Goal: Check status: Check status

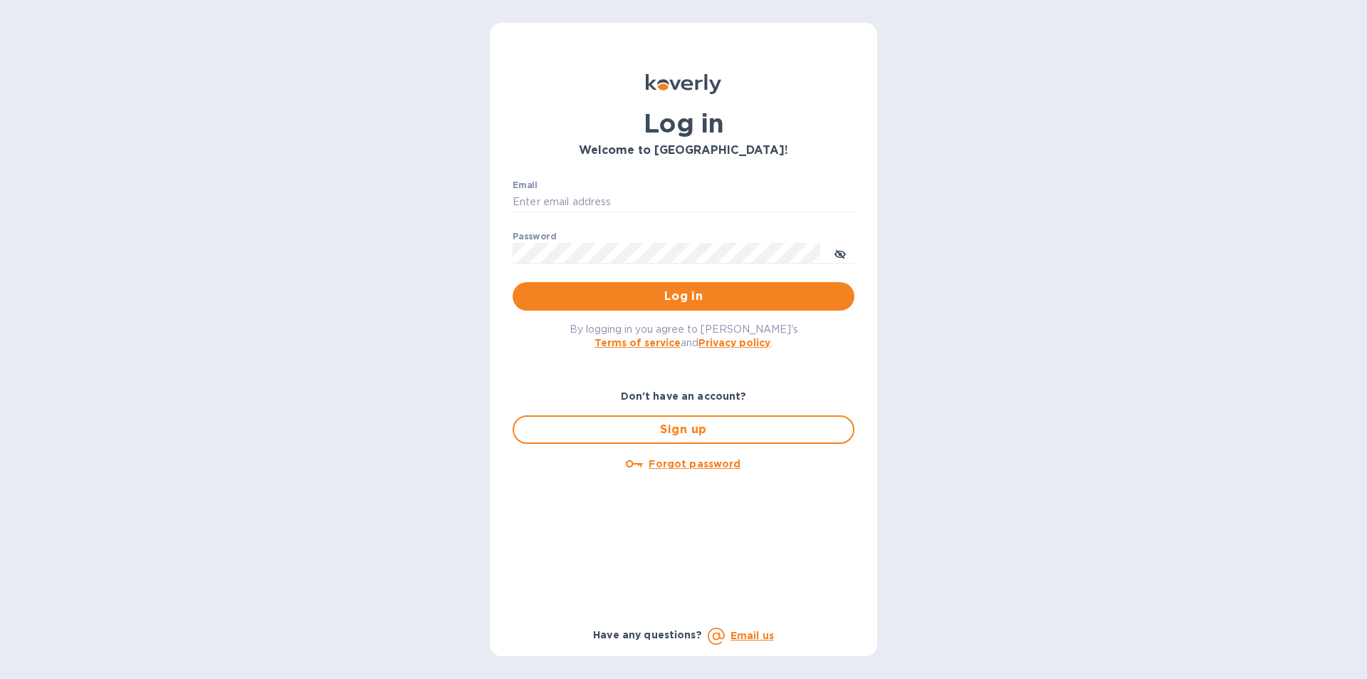
type input "[EMAIL_ADDRESS][DOMAIN_NAME]"
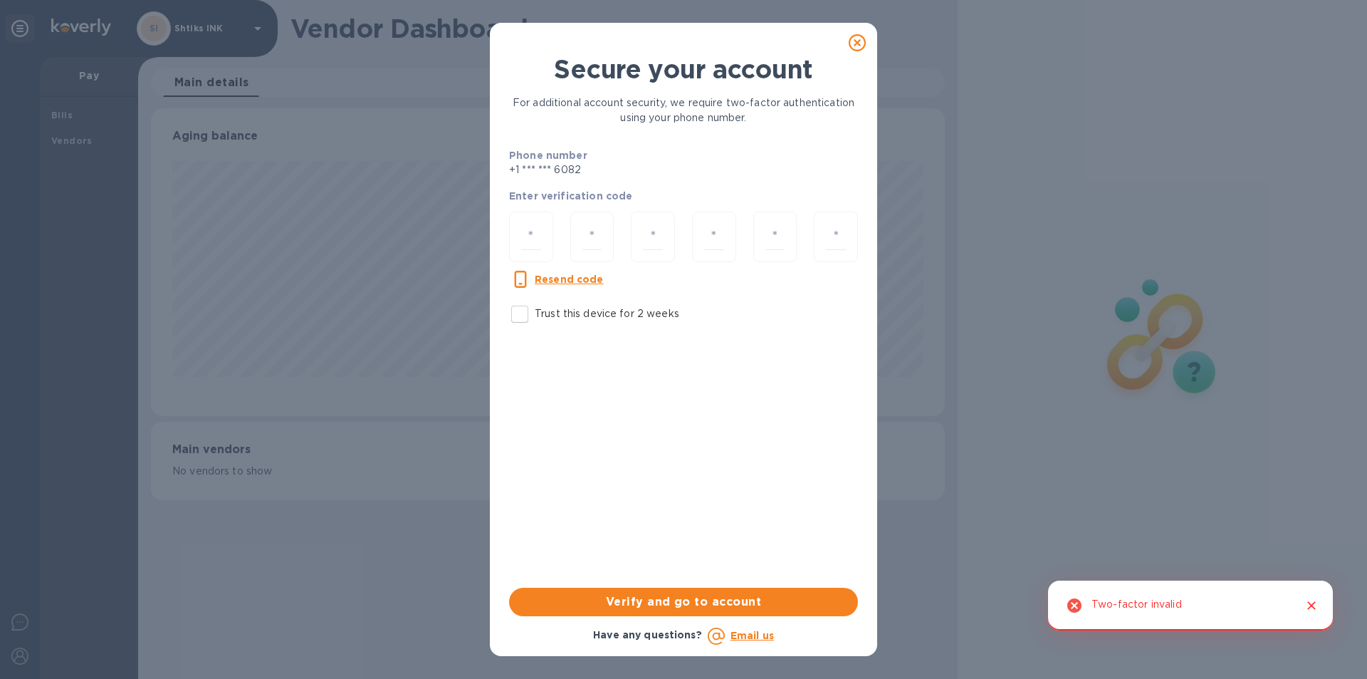
scroll to position [308, 793]
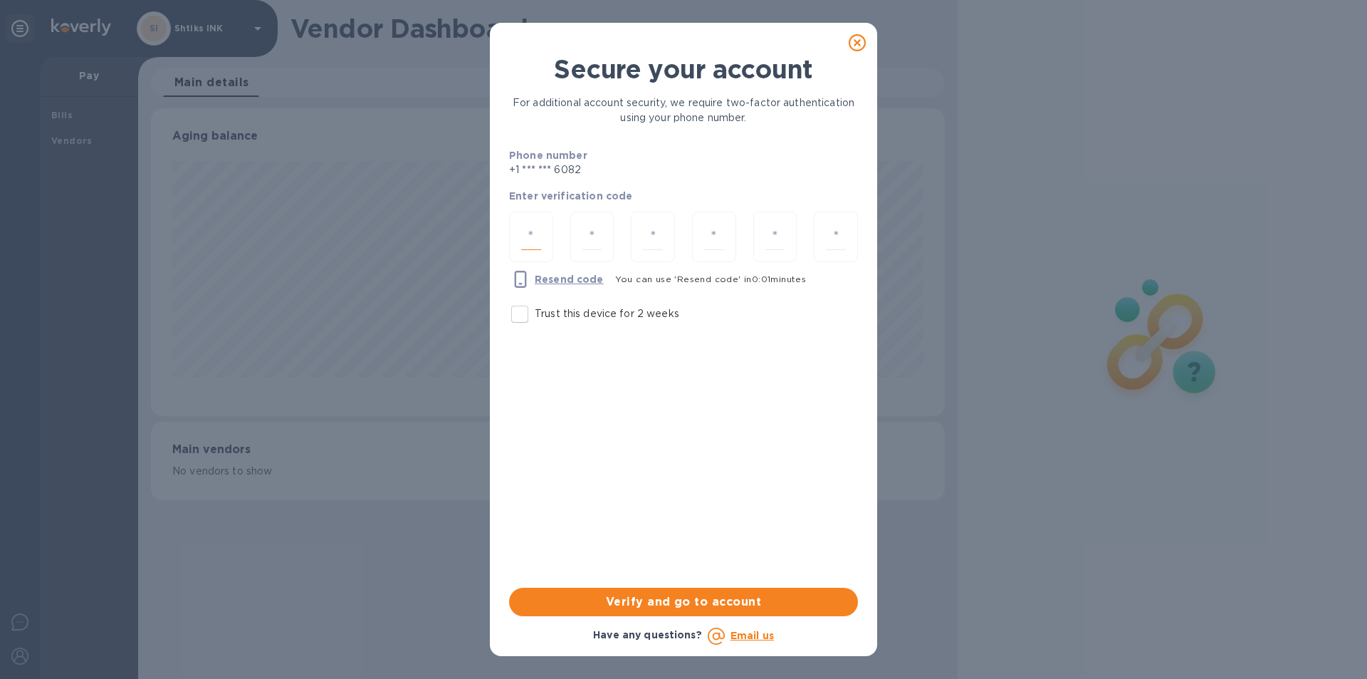
click at [539, 234] on input "number" at bounding box center [531, 237] width 20 height 26
click at [522, 309] on input "Trust this device for 2 weeks" at bounding box center [520, 314] width 30 height 30
checkbox input "true"
click at [532, 238] on input "number" at bounding box center [531, 237] width 20 height 26
paste input "7"
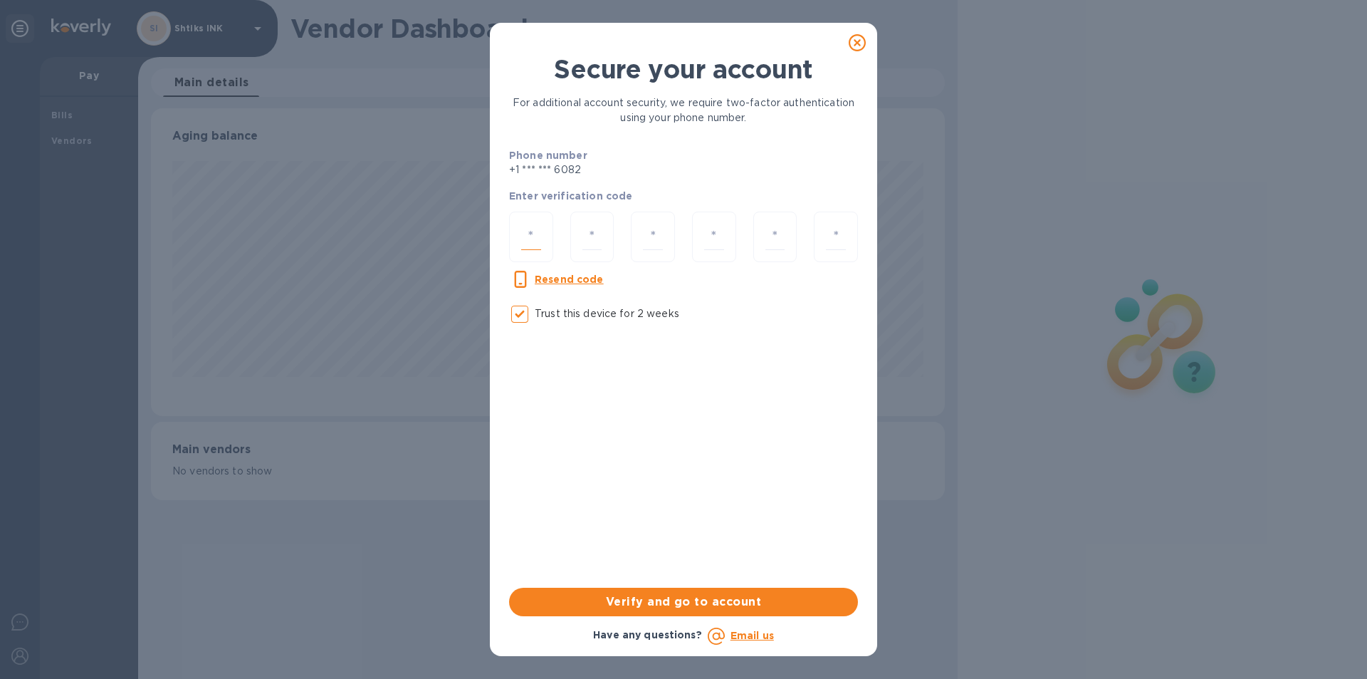
type input "7"
type input "6"
type input "1"
type input "8"
type input "6"
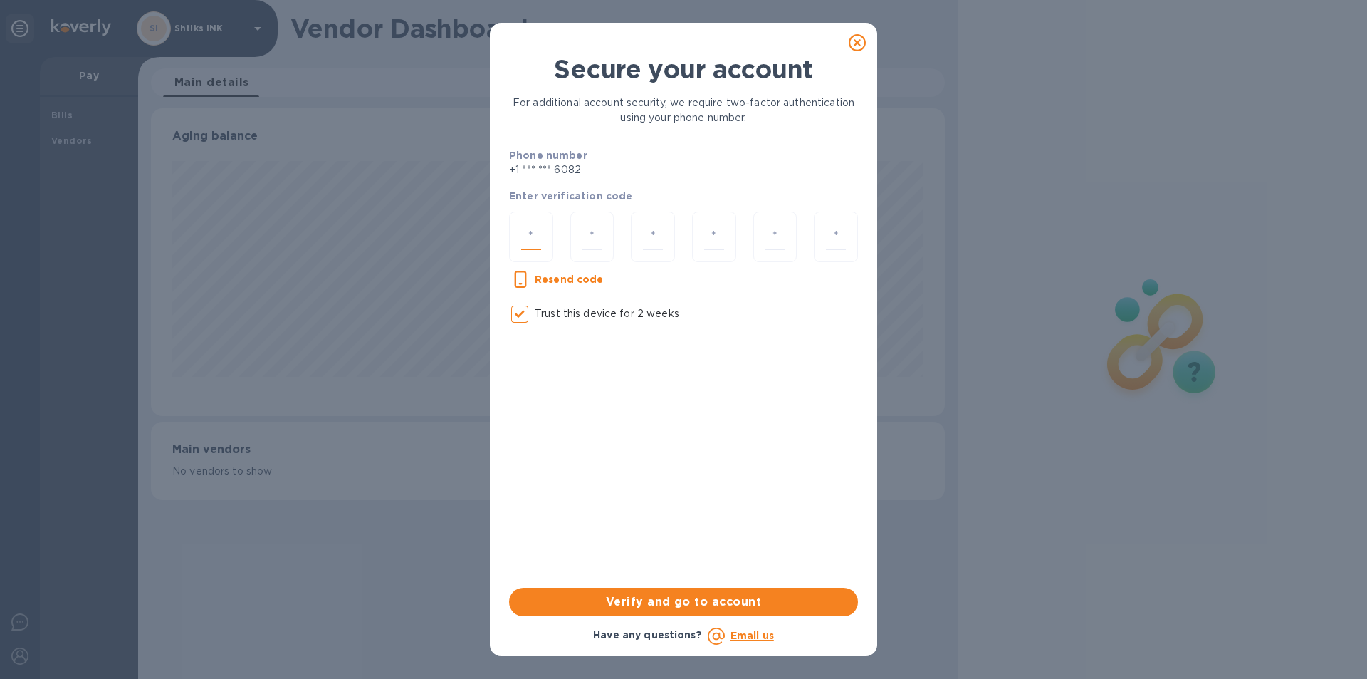
type input "9"
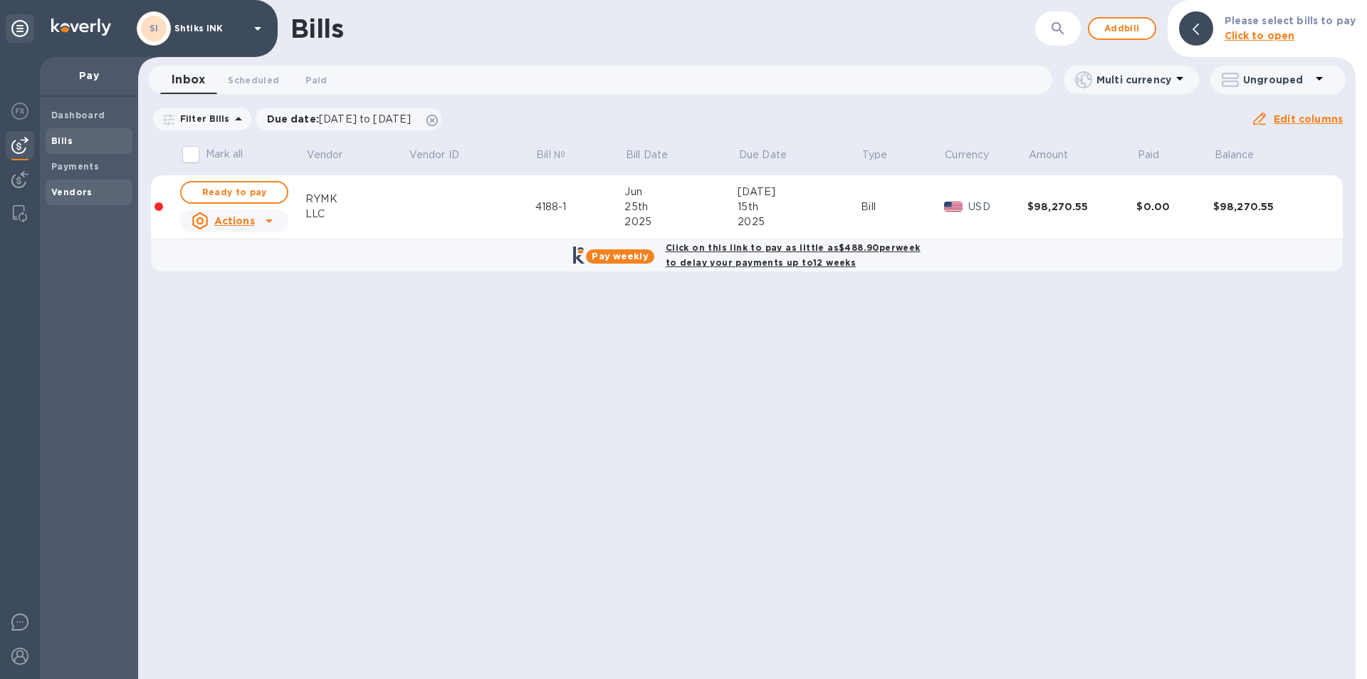
click at [82, 181] on div "Vendors" at bounding box center [89, 192] width 87 height 26
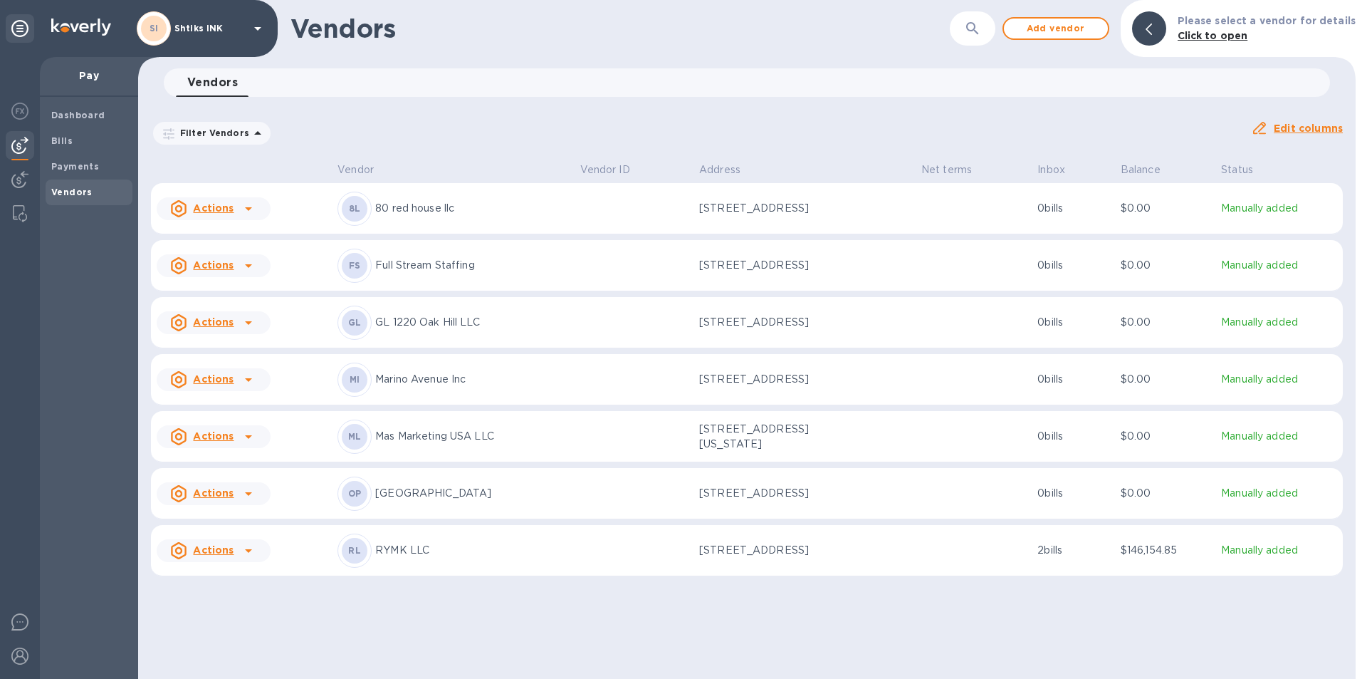
click at [668, 439] on td at bounding box center [634, 436] width 119 height 51
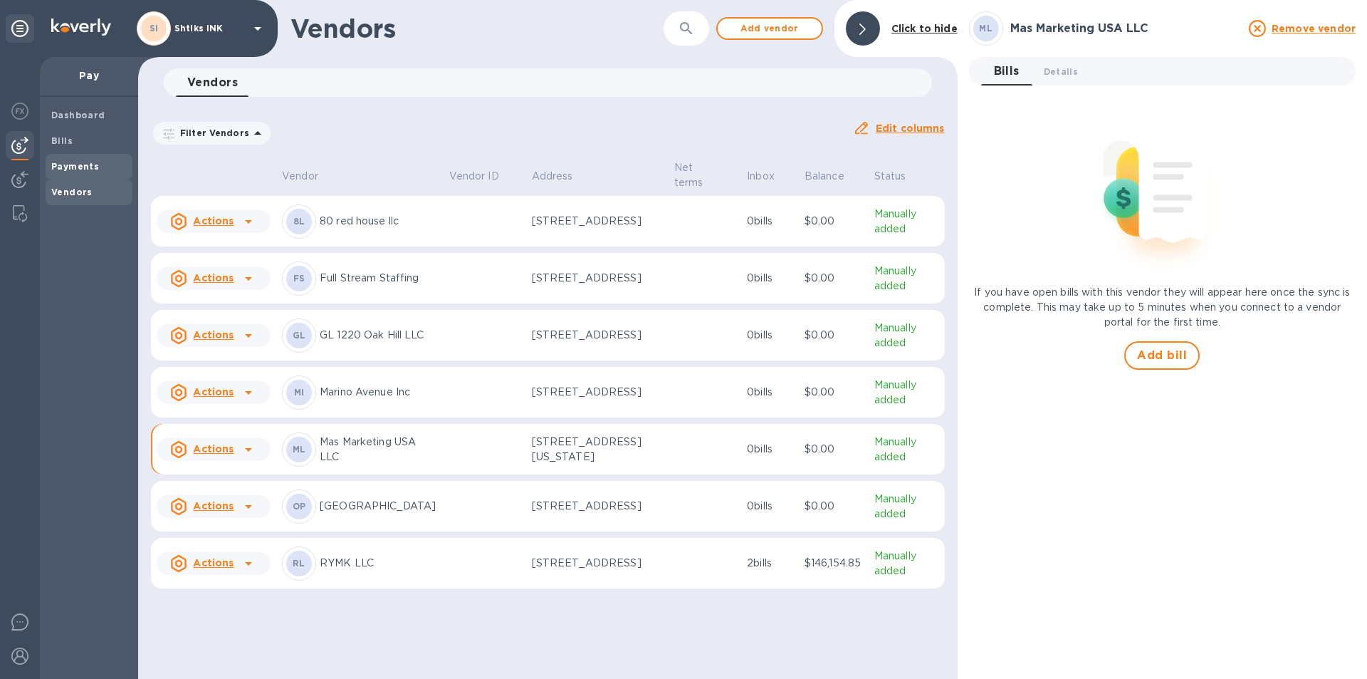
click at [79, 157] on div "Payments" at bounding box center [89, 167] width 87 height 26
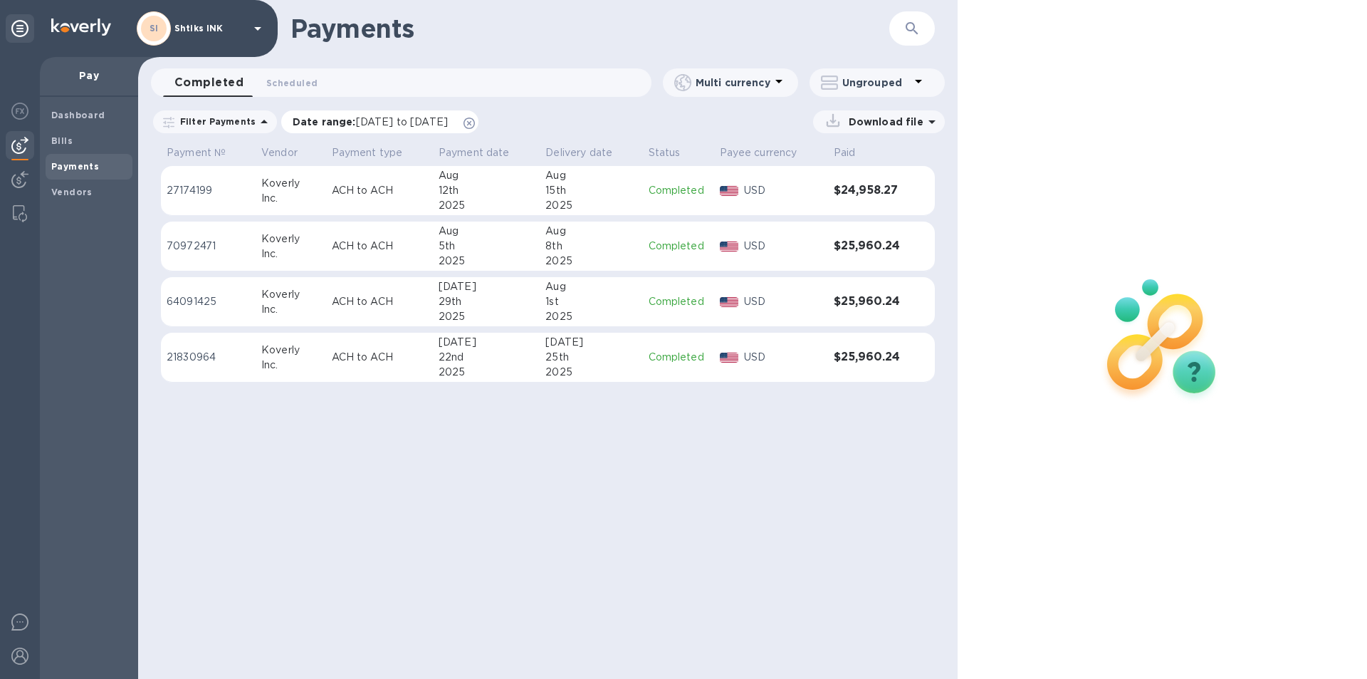
click at [475, 122] on icon at bounding box center [469, 122] width 11 height 11
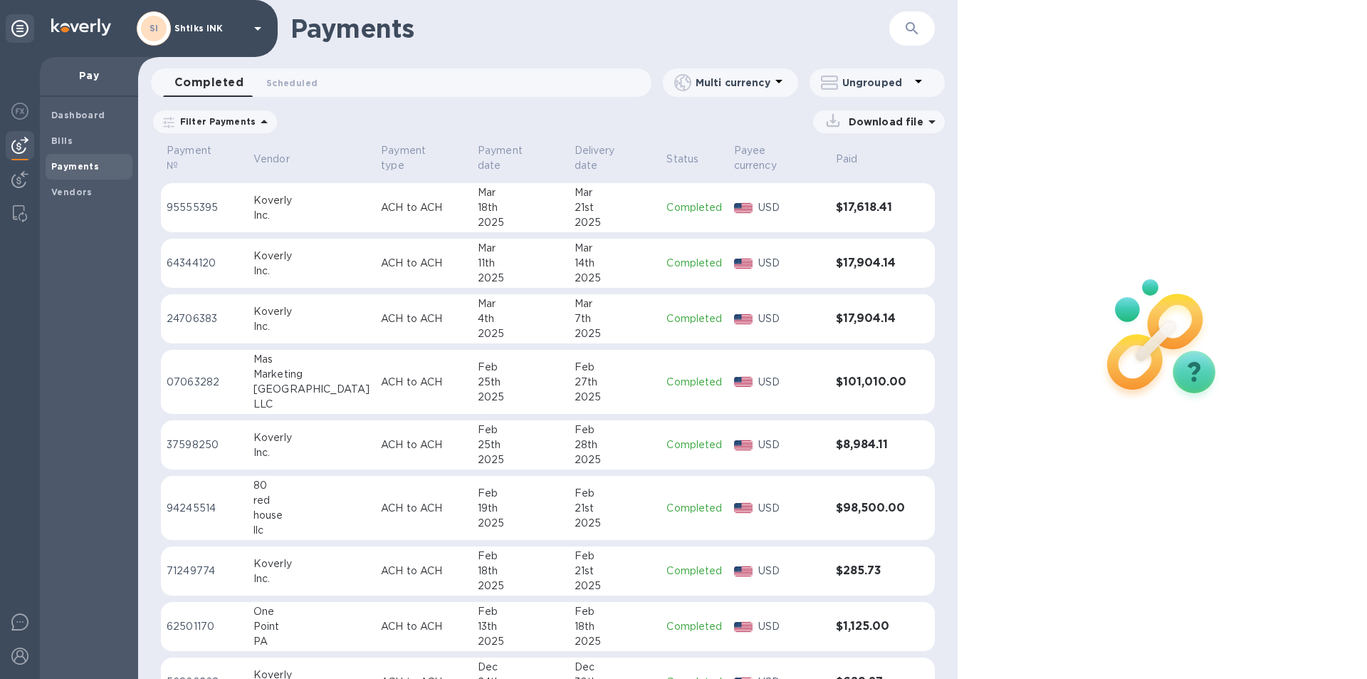
scroll to position [991, 0]
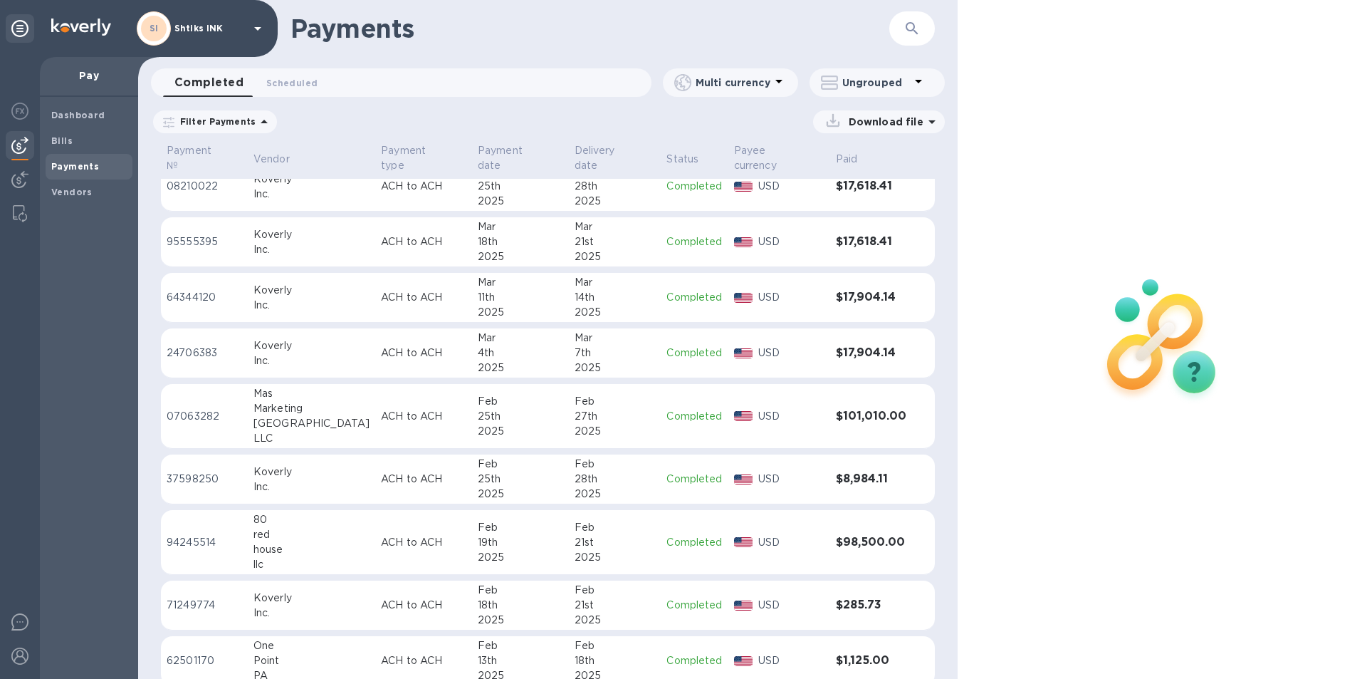
click at [613, 394] on div "Feb" at bounding box center [615, 401] width 81 height 15
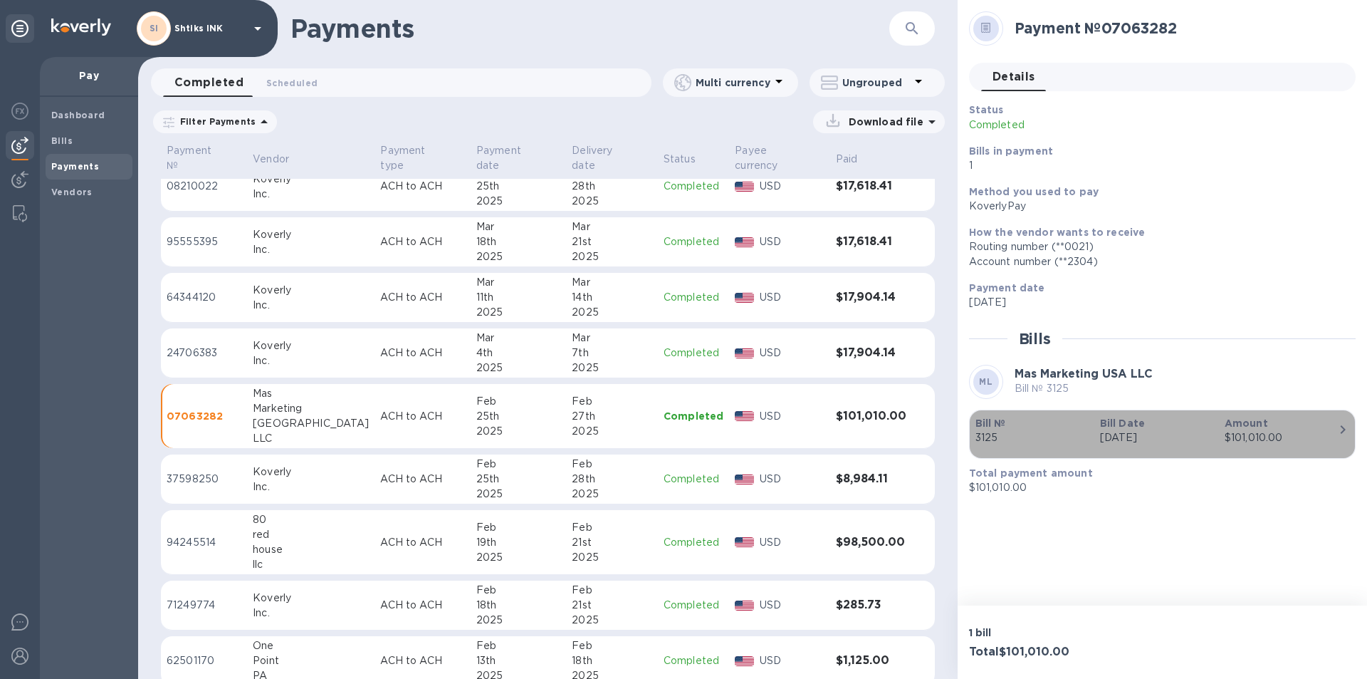
click at [1311, 428] on p "Amount" at bounding box center [1281, 423] width 113 height 14
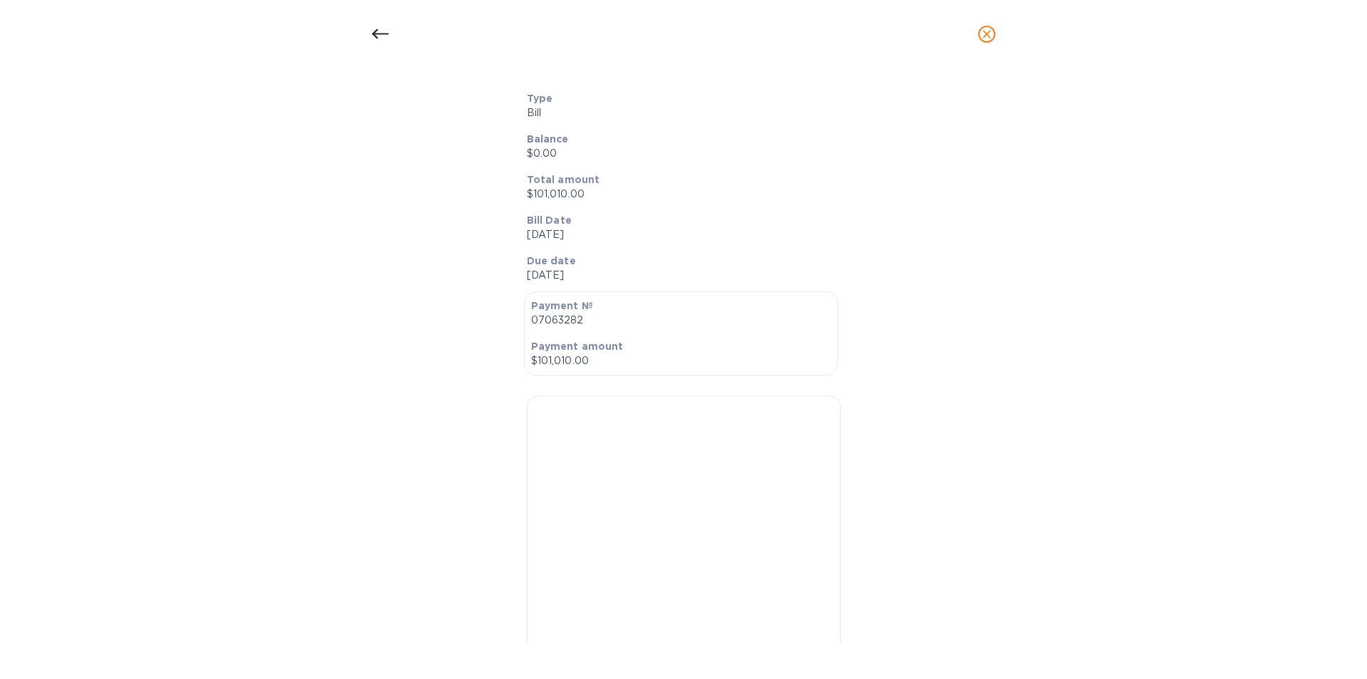
scroll to position [285, 0]
click at [687, 501] on div at bounding box center [684, 500] width 314 height 403
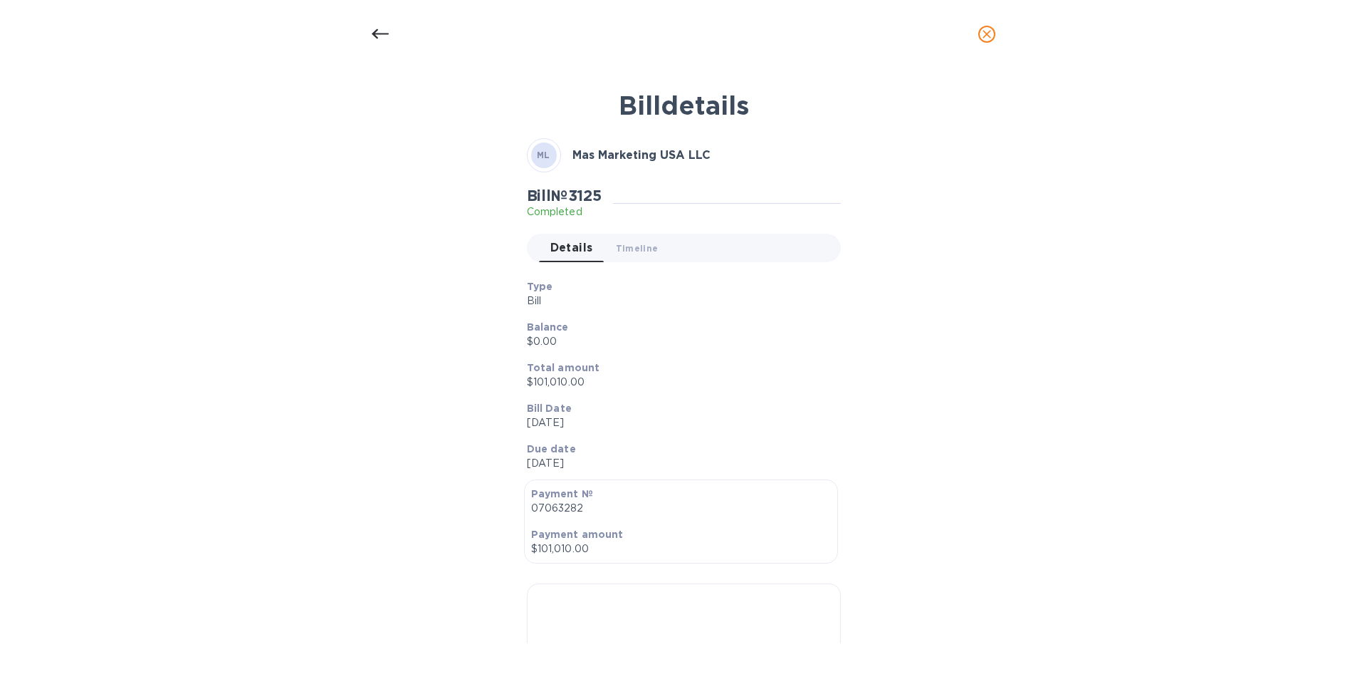
scroll to position [0, 0]
click at [641, 254] on span "Timeline 0" at bounding box center [637, 248] width 43 height 15
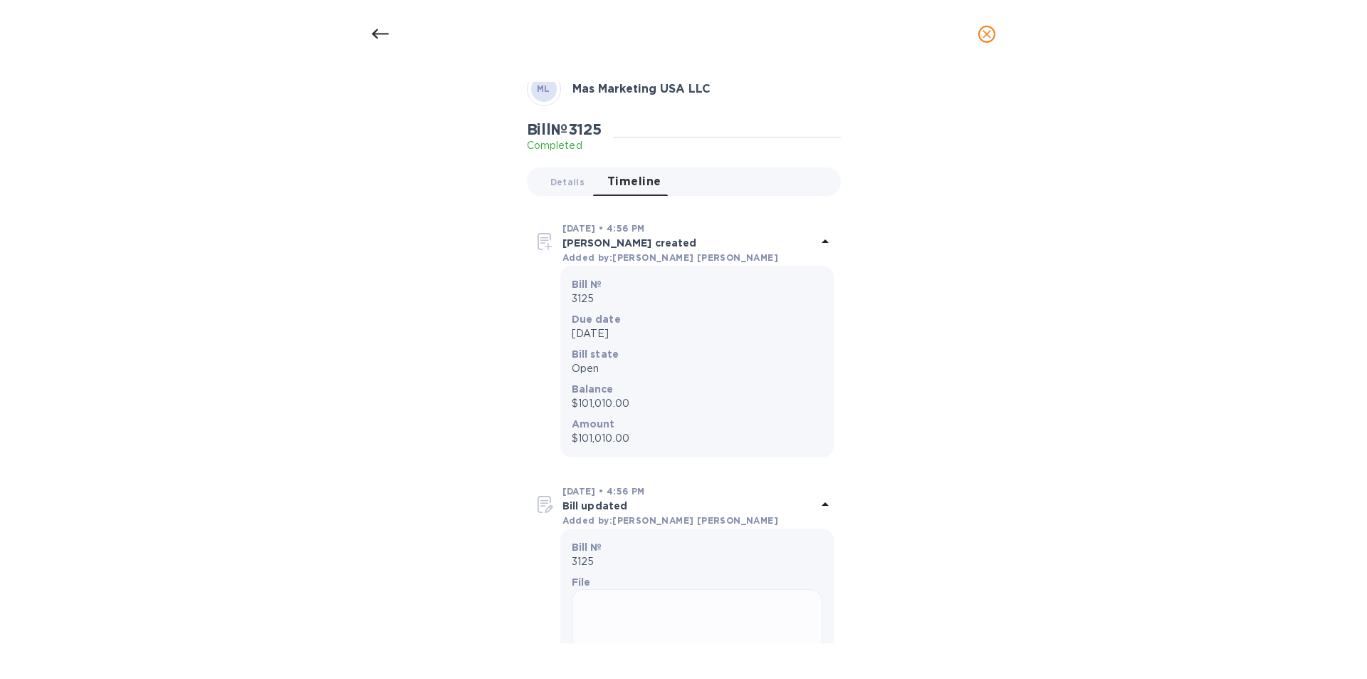
scroll to position [6, 0]
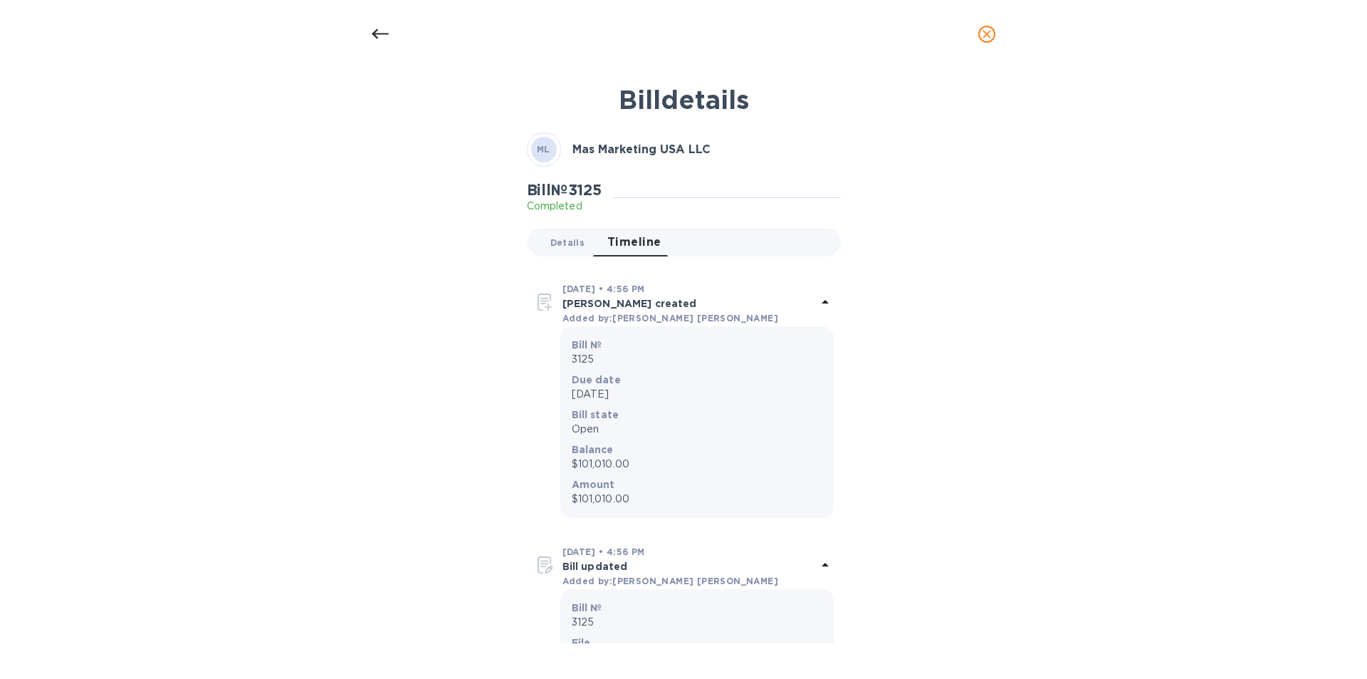
click at [560, 241] on span "Details 0" at bounding box center [567, 242] width 34 height 15
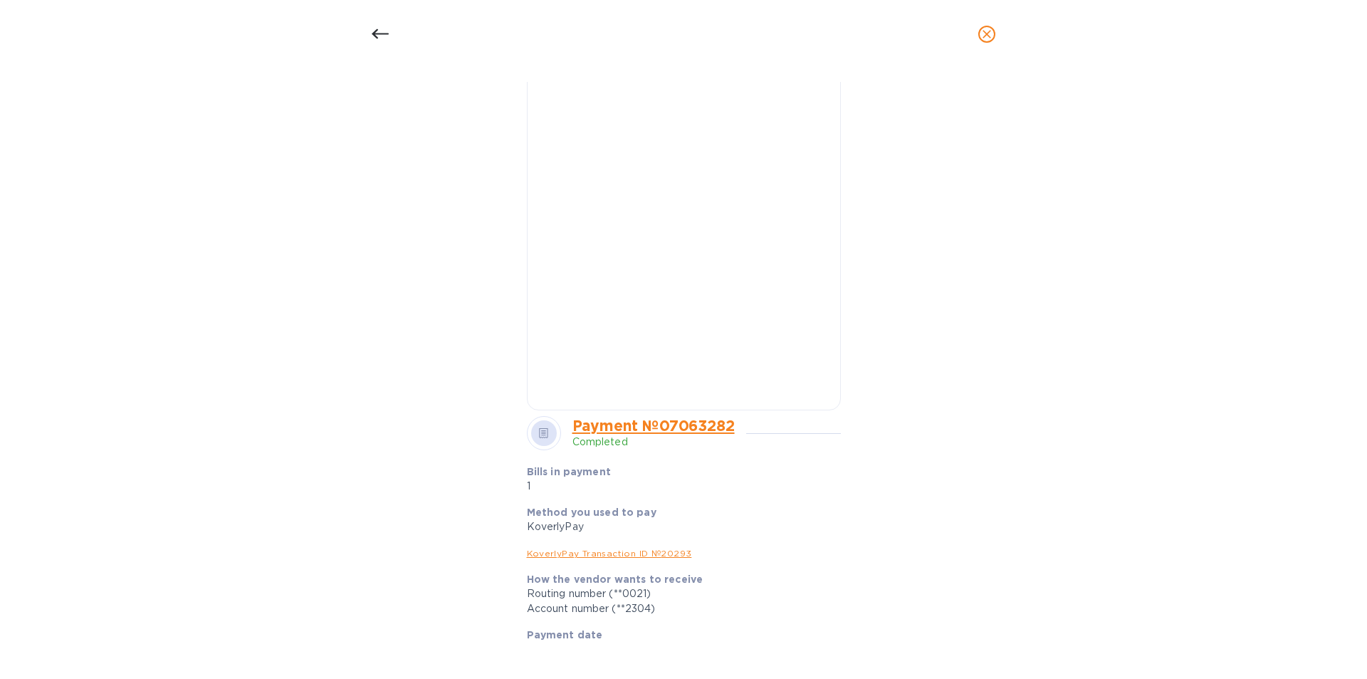
scroll to position [570, 0]
click at [673, 436] on link "Payment № 07063282" at bounding box center [653, 432] width 162 height 18
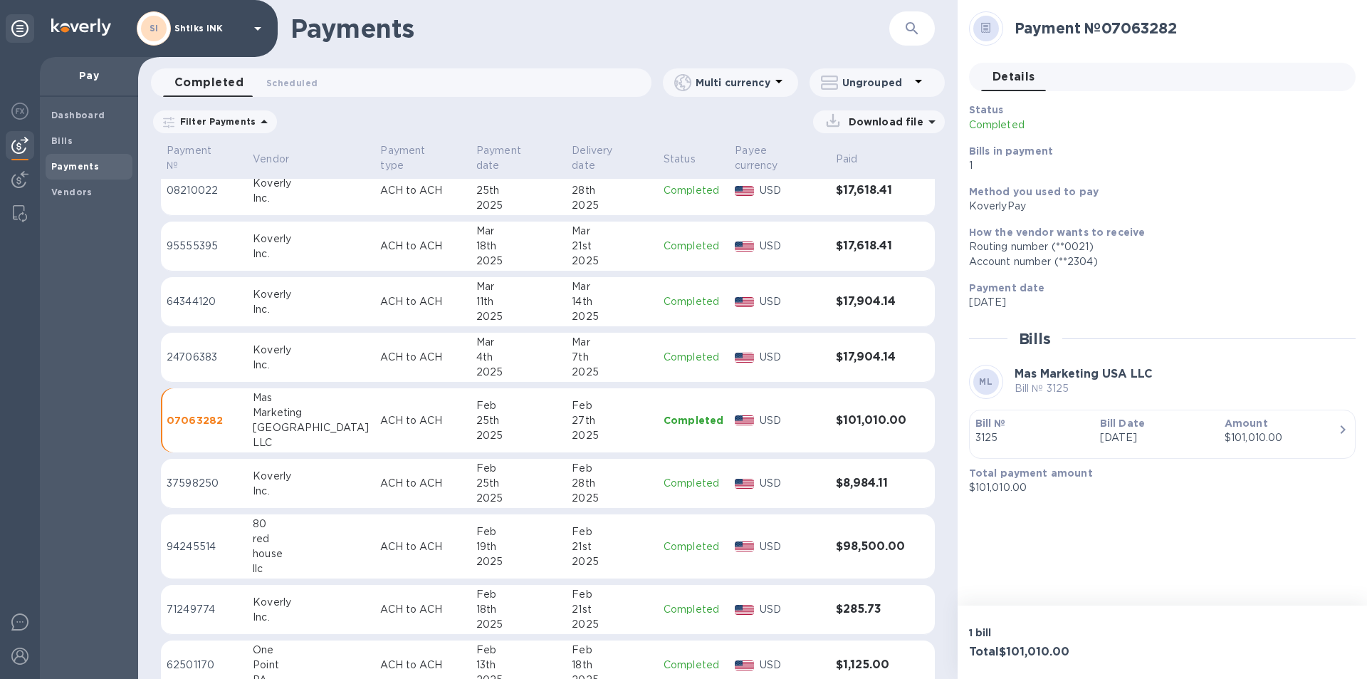
scroll to position [991, 0]
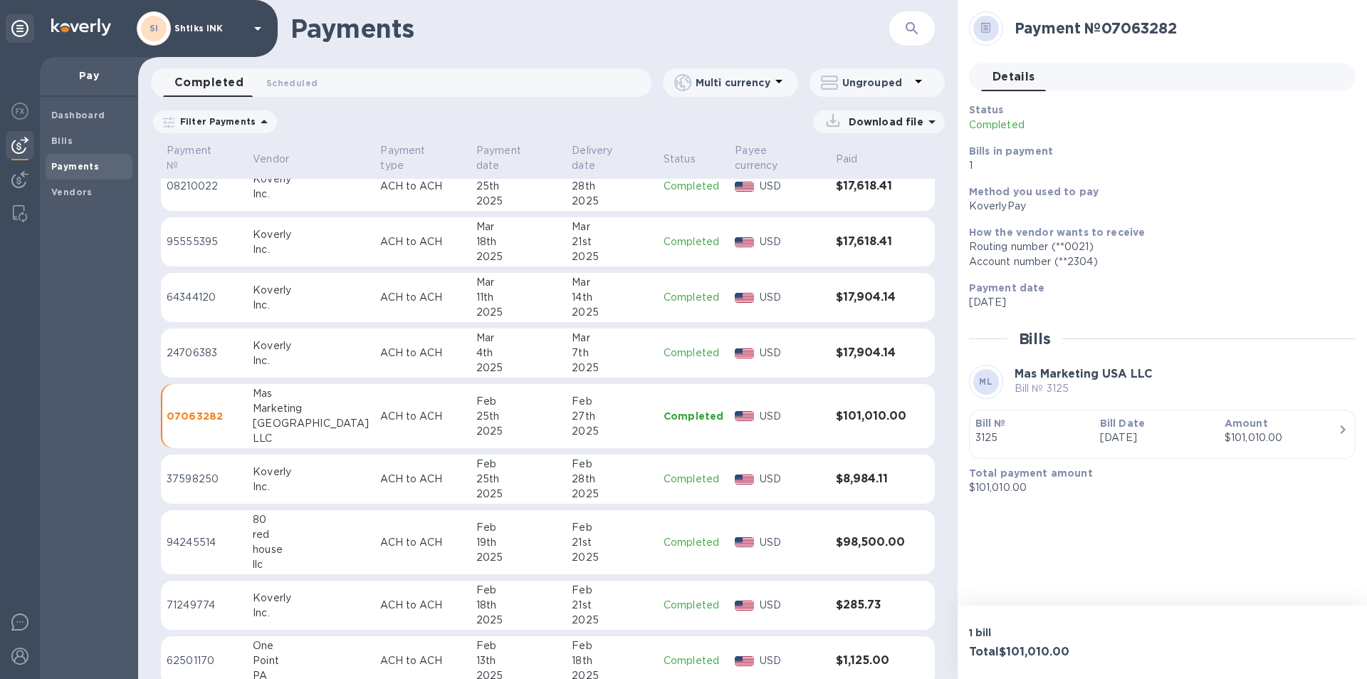
drag, startPoint x: 785, startPoint y: 528, endPoint x: 776, endPoint y: 531, distance: 9.0
click at [776, 535] on p "USD" at bounding box center [792, 542] width 65 height 15
click at [1313, 428] on p "Amount" at bounding box center [1281, 423] width 113 height 14
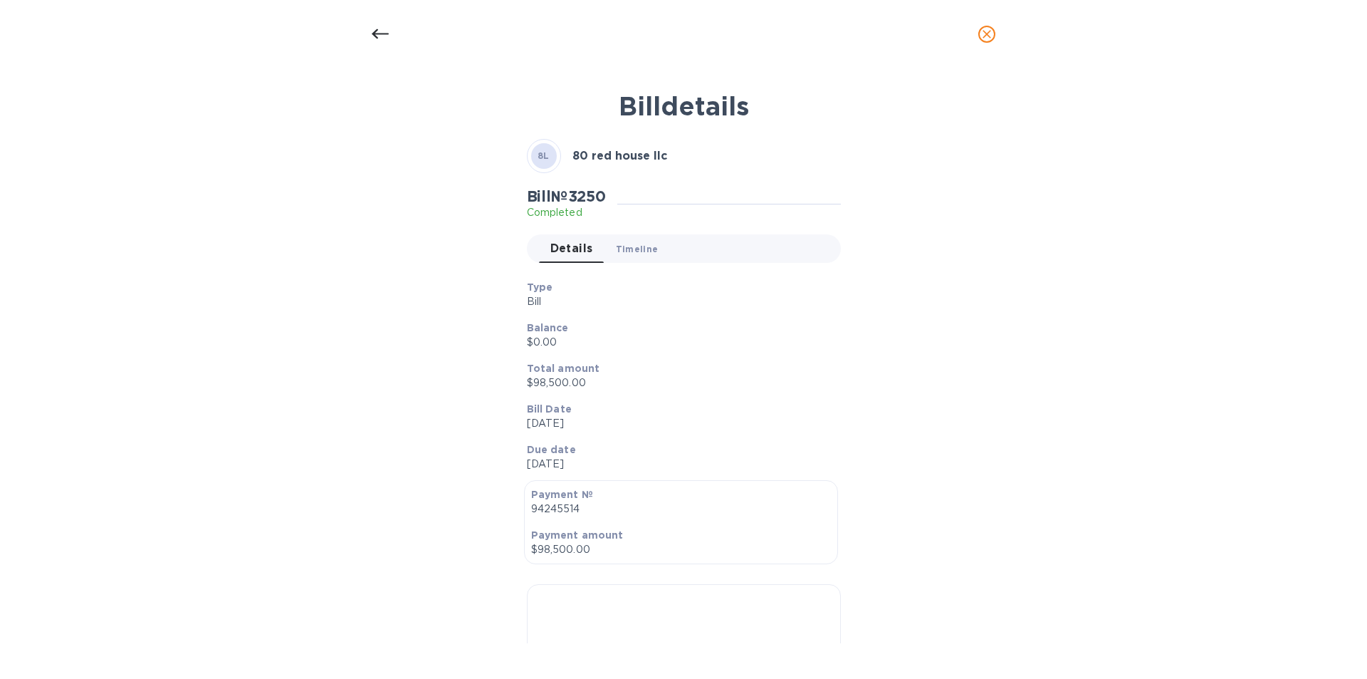
click at [633, 248] on span "Timeline 0" at bounding box center [637, 248] width 43 height 15
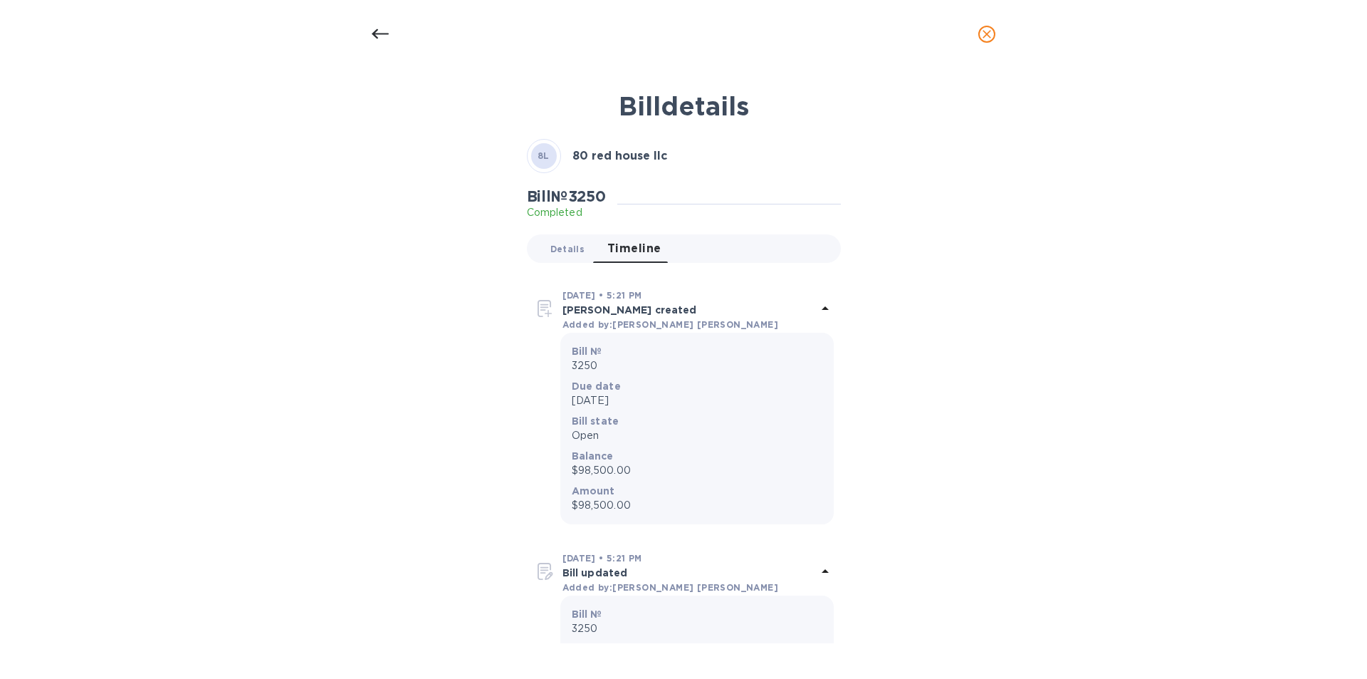
click at [564, 248] on span "Details 0" at bounding box center [567, 248] width 34 height 15
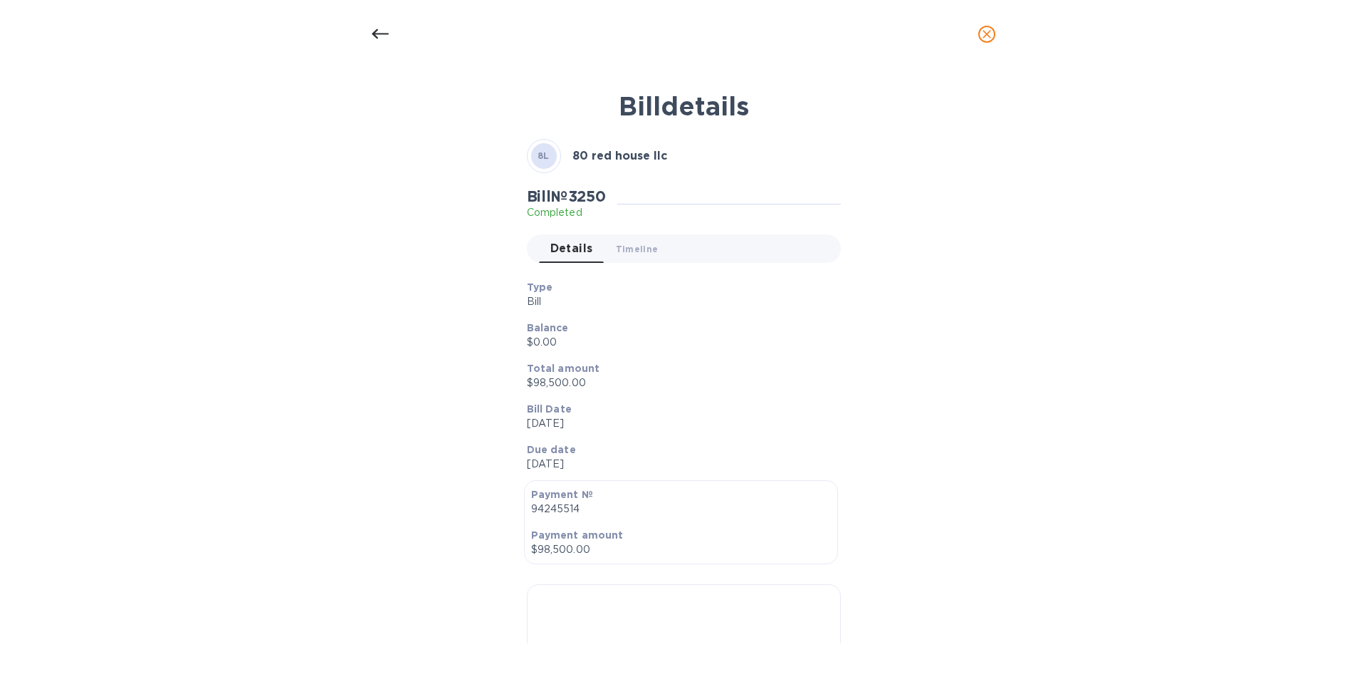
click at [371, 29] on div at bounding box center [380, 34] width 34 height 34
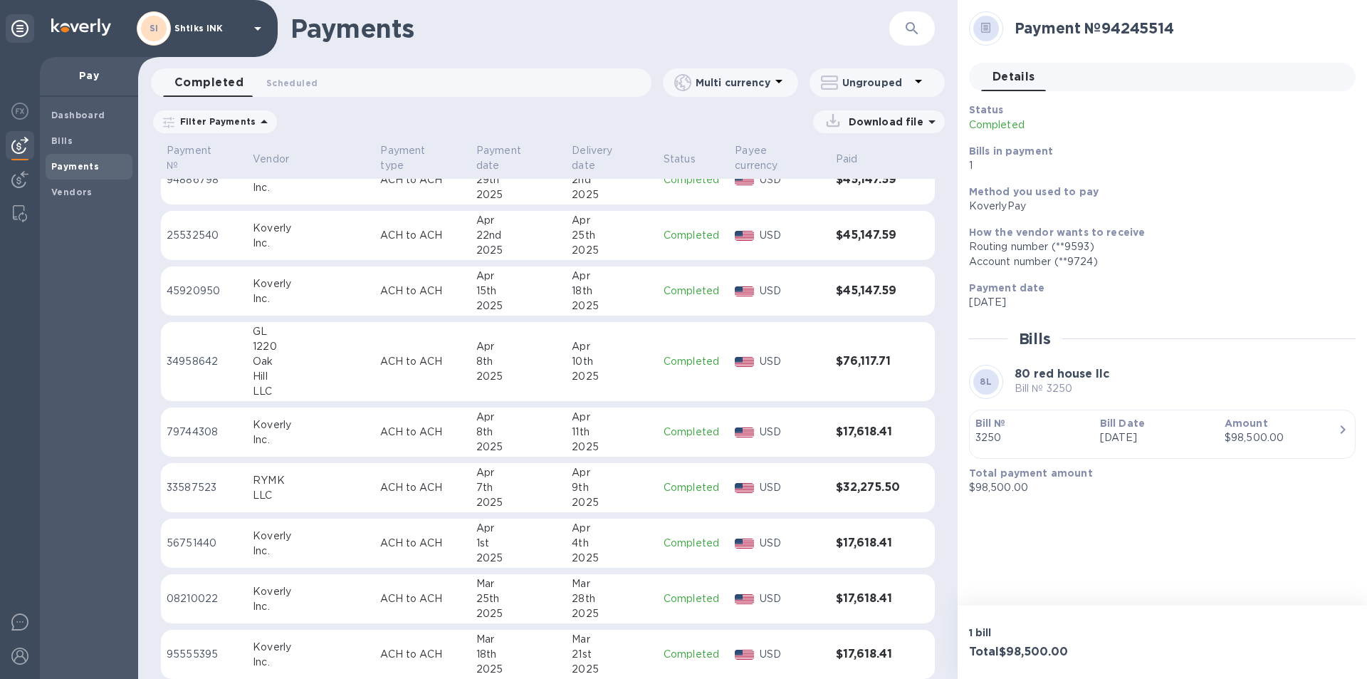
scroll to position [564, 0]
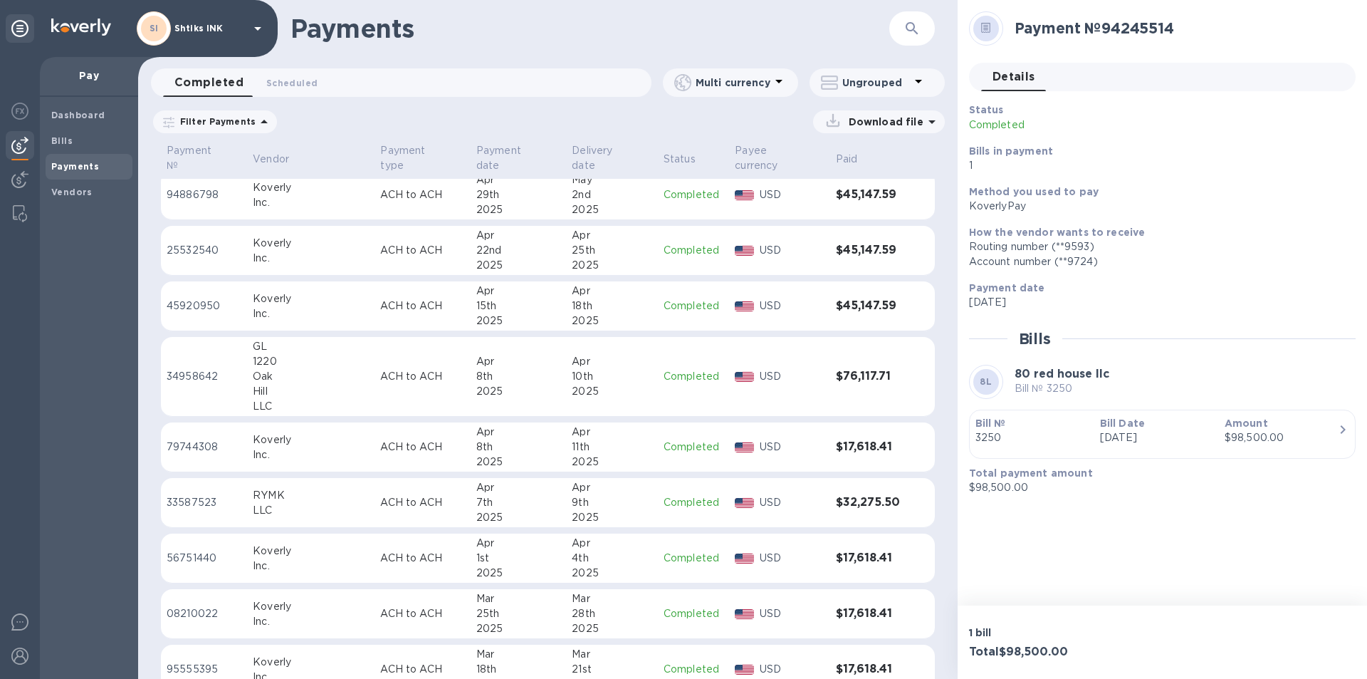
click at [804, 298] on p "USD" at bounding box center [792, 305] width 65 height 15
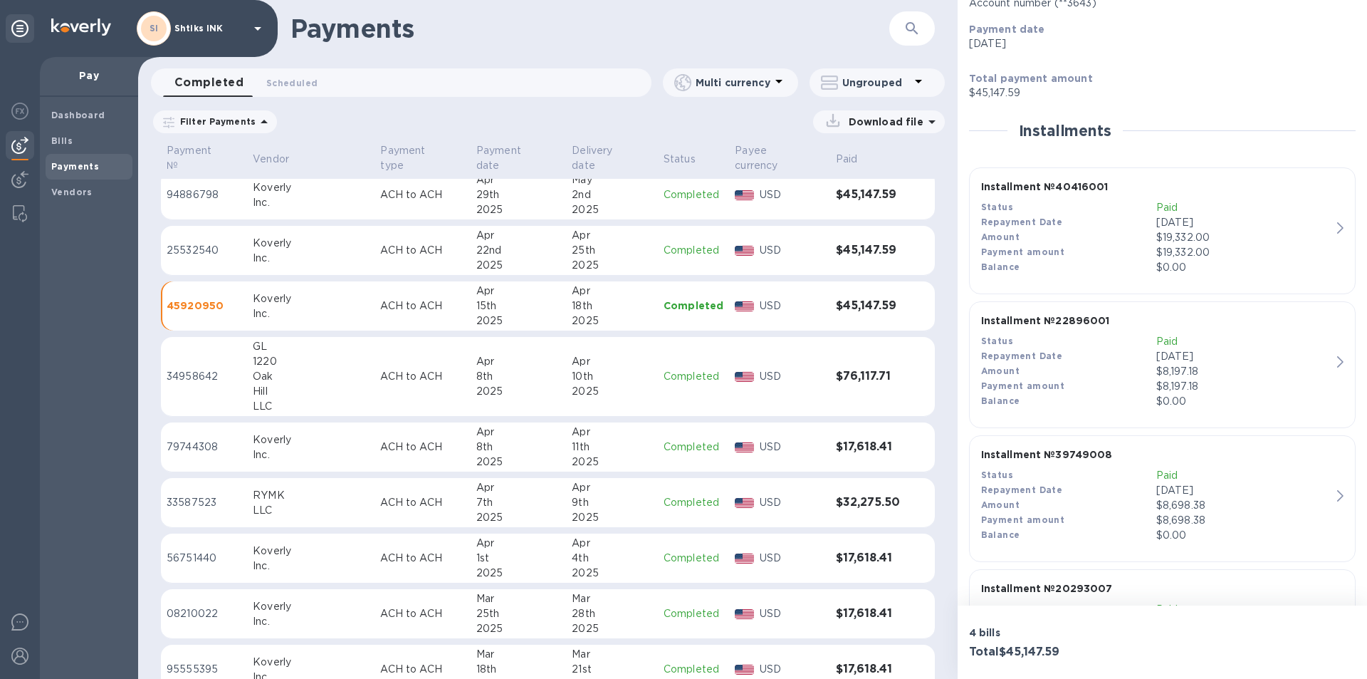
scroll to position [42, 0]
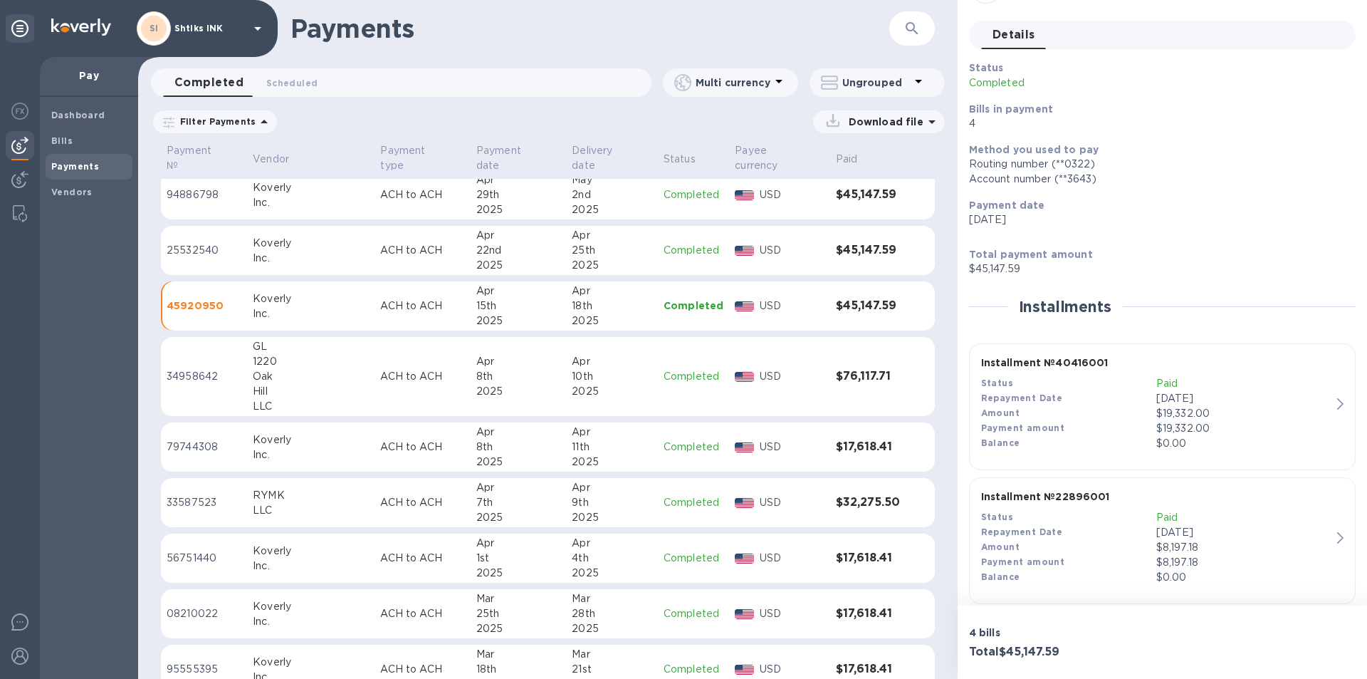
click at [1277, 399] on p "Apr 15, 2025" at bounding box center [1243, 398] width 175 height 15
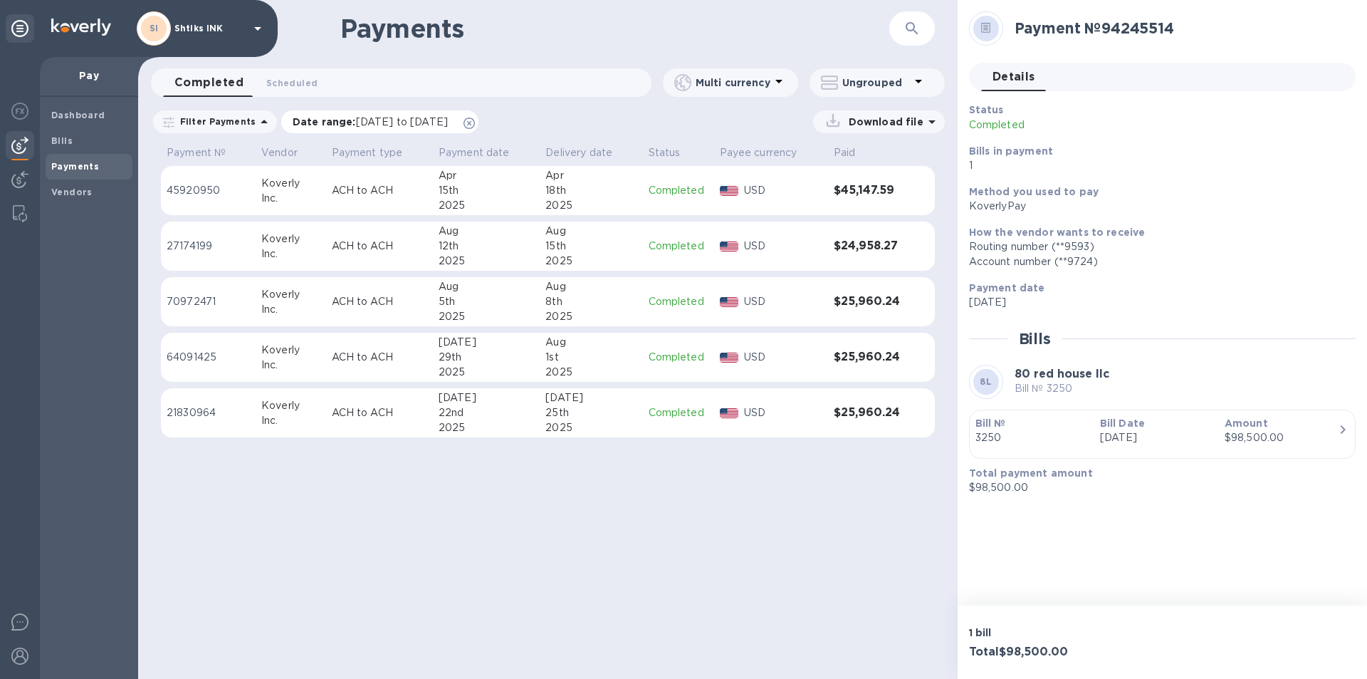
click at [397, 120] on span "07/15/2025 to 08/16/2025" at bounding box center [402, 121] width 92 height 11
click at [475, 121] on icon at bounding box center [469, 122] width 11 height 11
